Goal: Check status: Check status

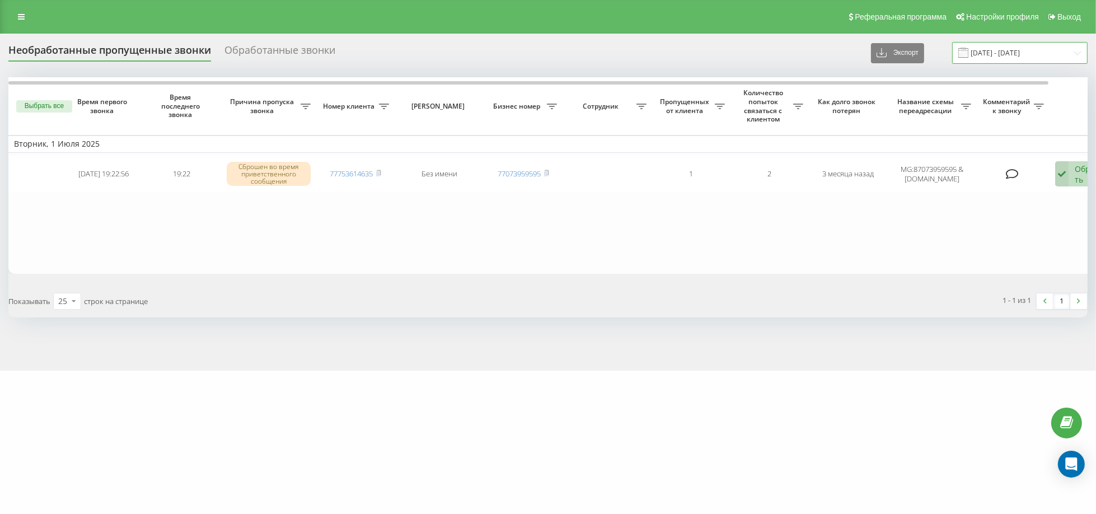
click at [1055, 63] on input "[DATE] - [DATE]" at bounding box center [1019, 53] width 135 height 22
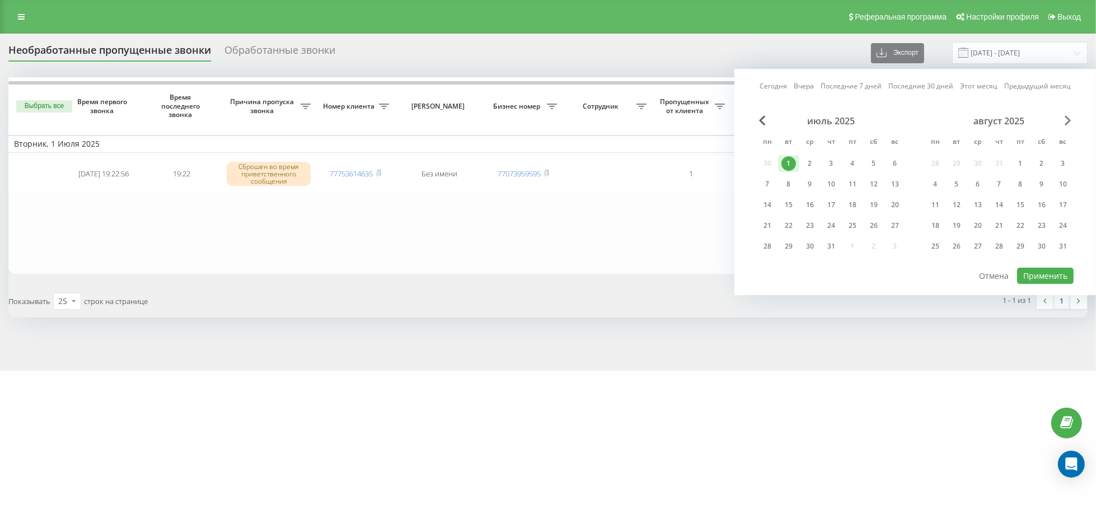
click at [1066, 119] on span "Next Month" at bounding box center [1068, 120] width 7 height 10
click at [1064, 120] on div "сентябрь 2025" at bounding box center [999, 120] width 149 height 11
click at [934, 220] on div "22" at bounding box center [935, 225] width 15 height 15
click at [957, 218] on div "23" at bounding box center [956, 225] width 15 height 15
click at [1058, 202] on div "21" at bounding box center [1063, 205] width 15 height 15
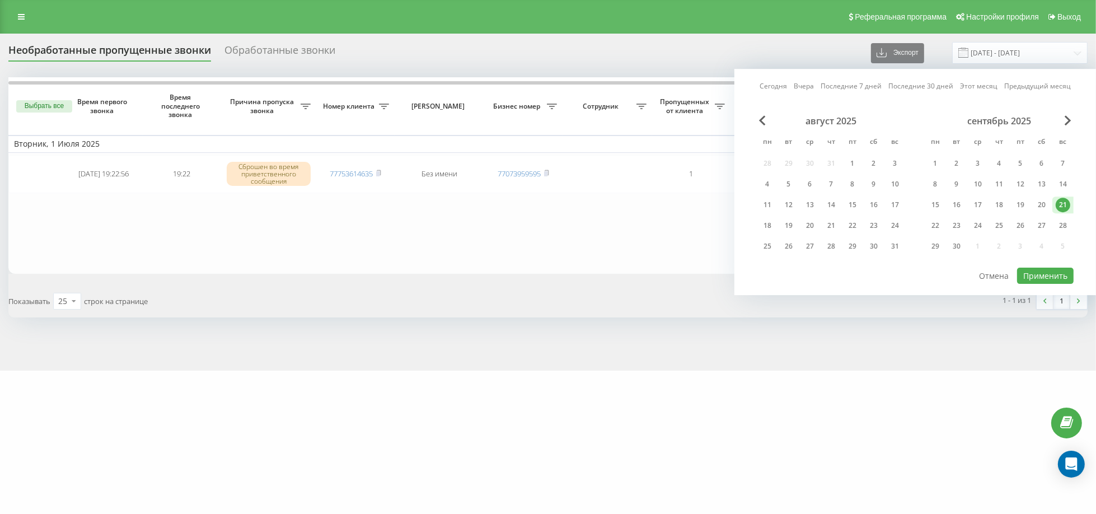
click at [938, 224] on div "22" at bounding box center [935, 225] width 15 height 15
click at [1029, 270] on button "Применить" at bounding box center [1045, 276] width 57 height 16
type input "[DATE] - [DATE]"
